Goal: Register for event/course

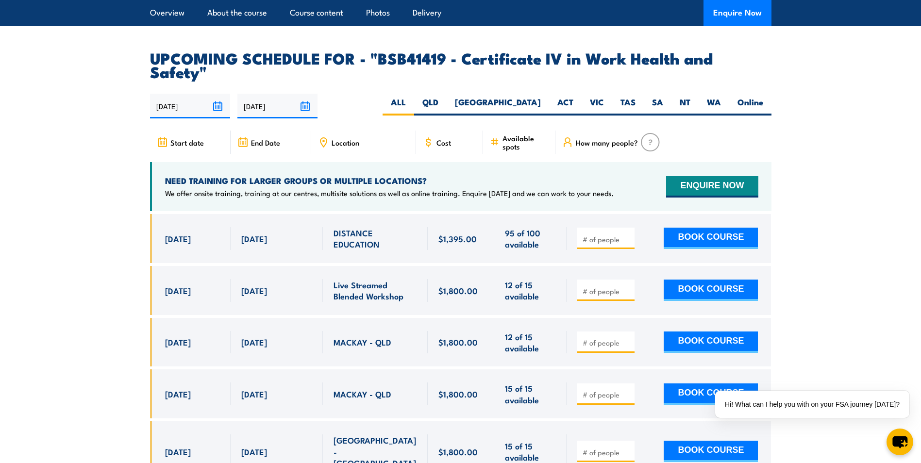
scroll to position [3108, 0]
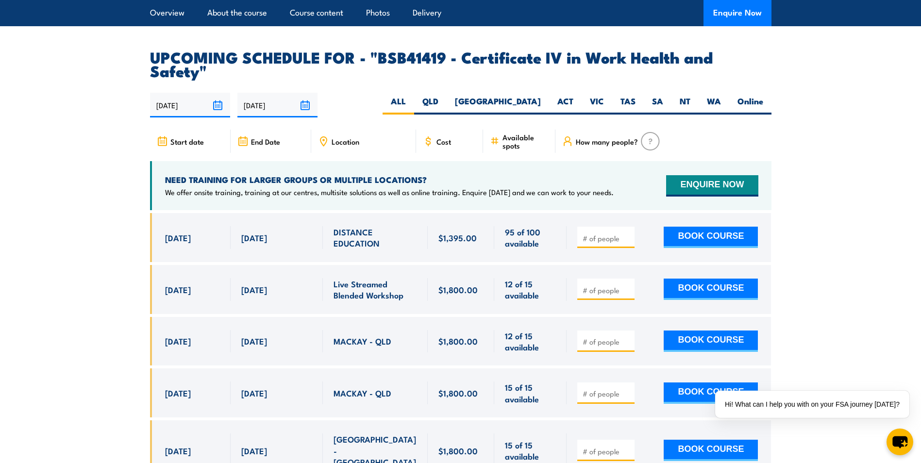
drag, startPoint x: 593, startPoint y: 193, endPoint x: 600, endPoint y: 196, distance: 7.8
click at [594, 227] on div at bounding box center [605, 237] width 57 height 21
type input "1"
click at [628, 234] on input "1" at bounding box center [607, 239] width 49 height 10
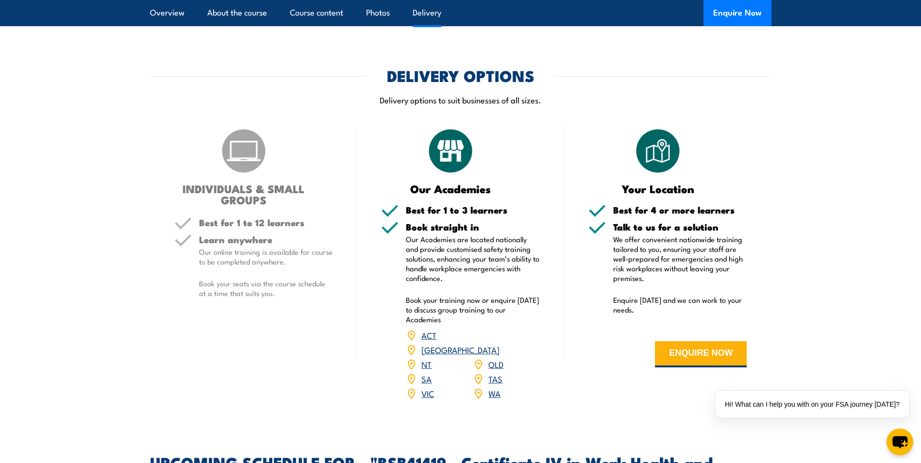
scroll to position [2719, 0]
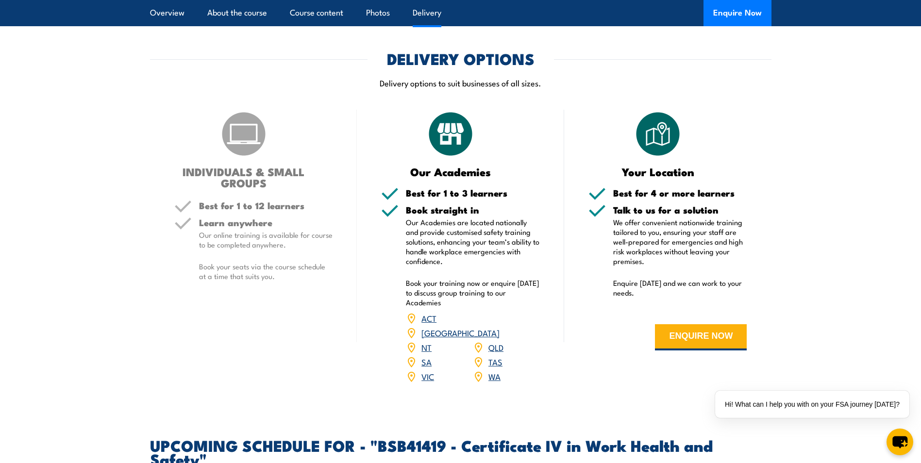
click at [493, 341] on link "QLD" at bounding box center [495, 347] width 15 height 12
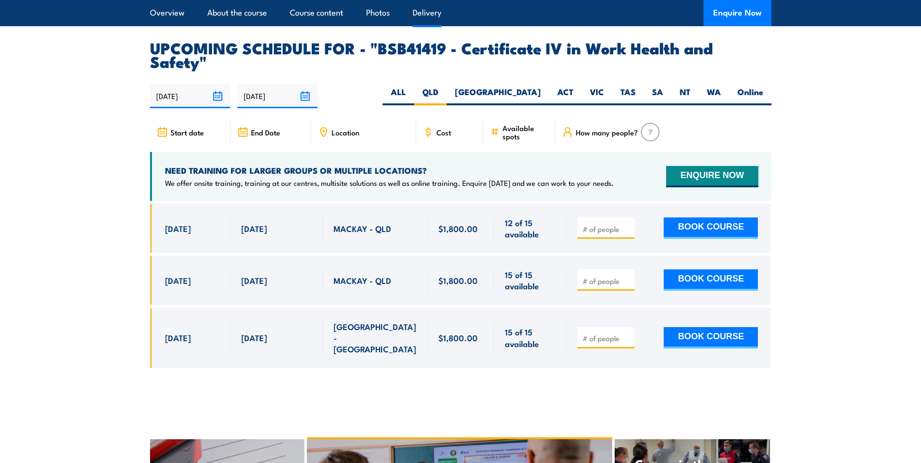
scroll to position [3120, 0]
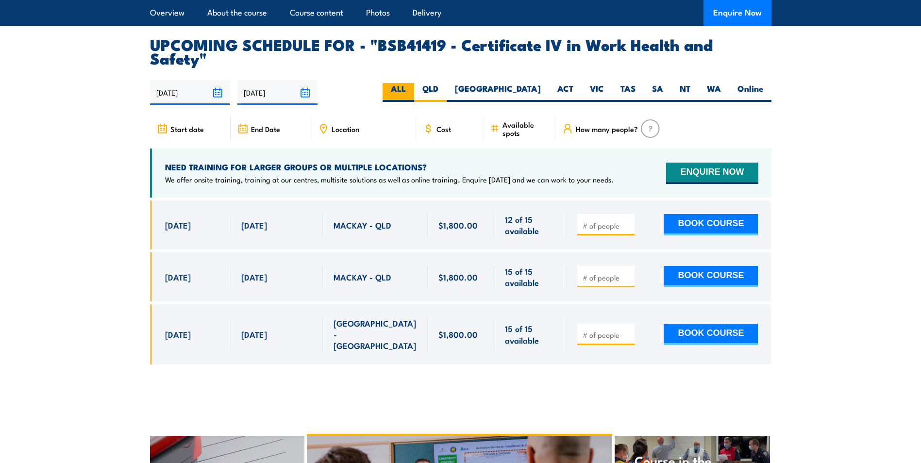
click at [414, 83] on label "ALL" at bounding box center [399, 92] width 32 height 19
click at [412, 83] on input "ALL" at bounding box center [409, 86] width 6 height 6
radio input "true"
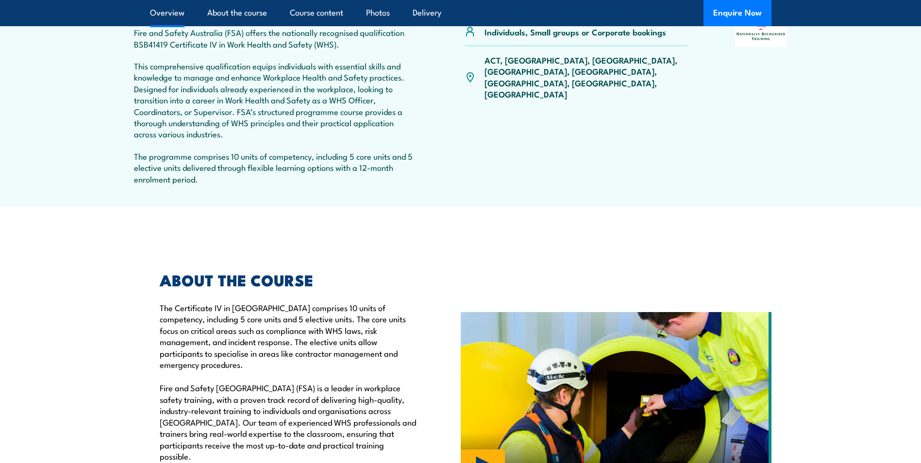
scroll to position [158, 0]
